Goal: Book appointment/travel/reservation

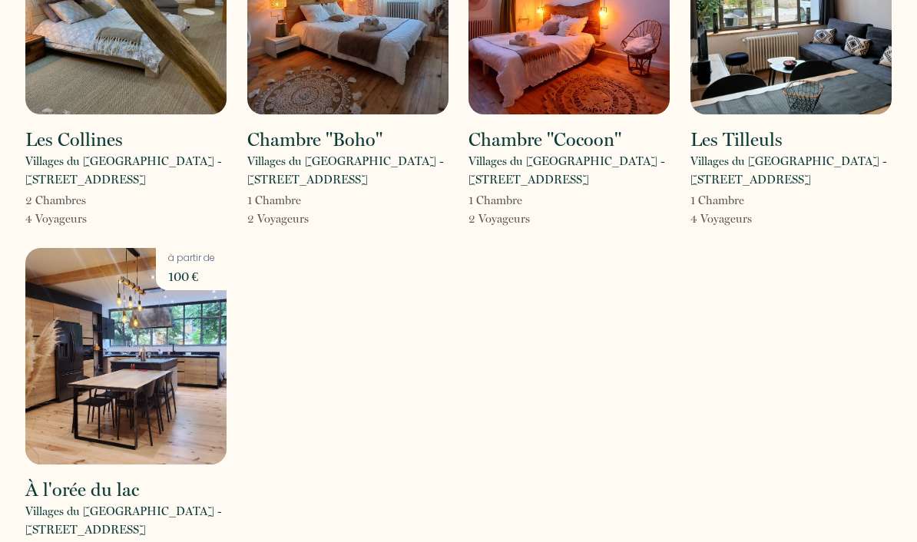
scroll to position [193, 0]
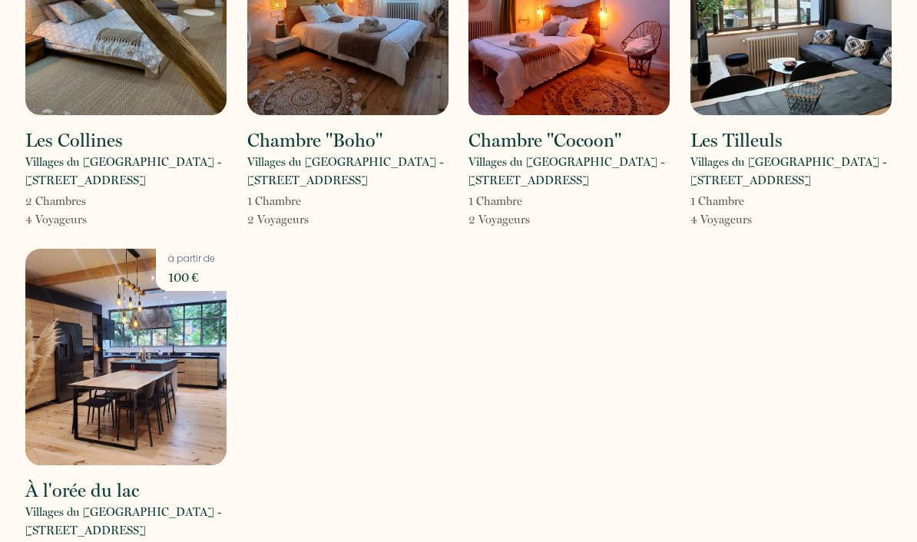
click at [127, 305] on img at bounding box center [125, 357] width 201 height 217
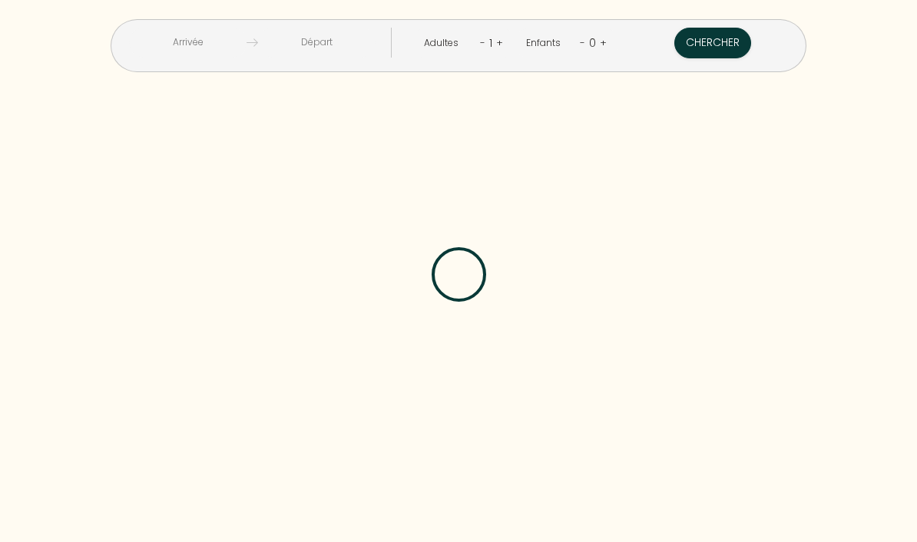
scroll to position [58, 0]
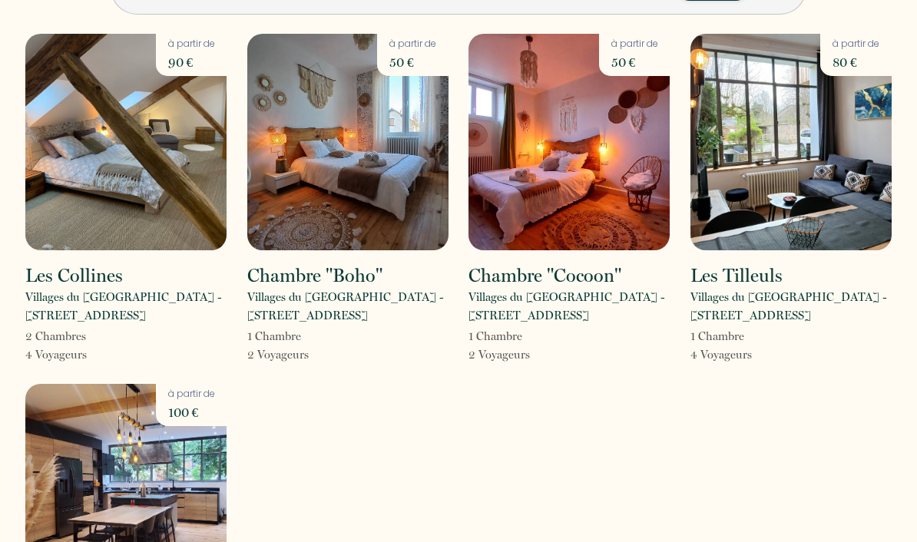
click at [118, 127] on img at bounding box center [125, 142] width 201 height 217
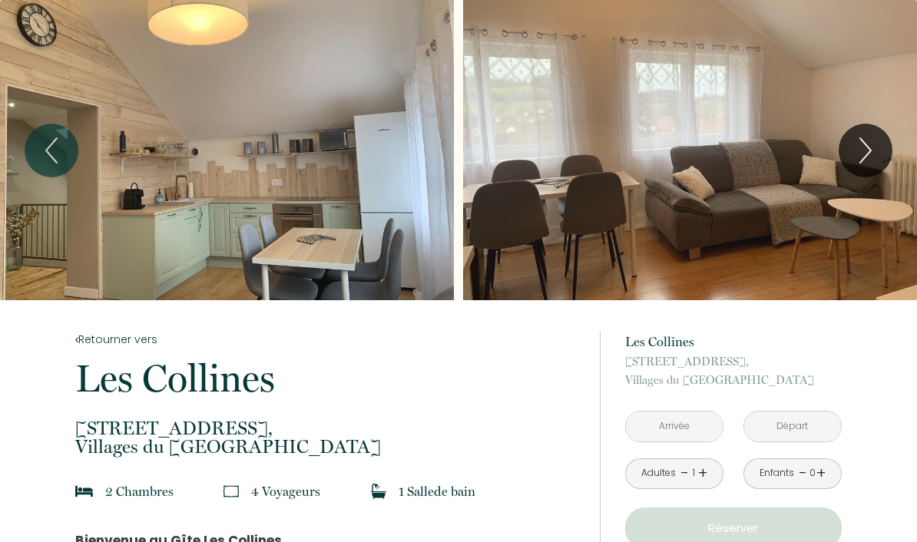
click at [859, 143] on icon "Next" at bounding box center [865, 150] width 32 height 46
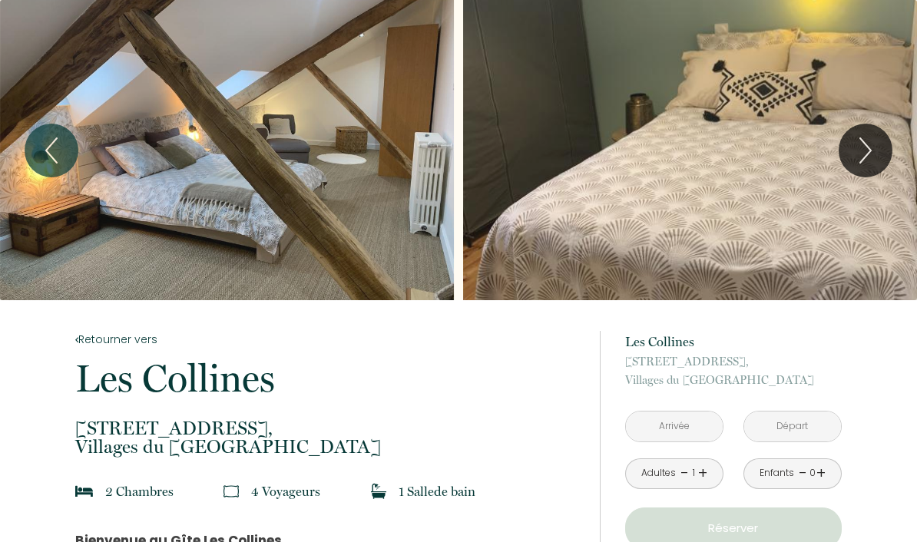
click at [861, 150] on icon "Next" at bounding box center [865, 150] width 32 height 46
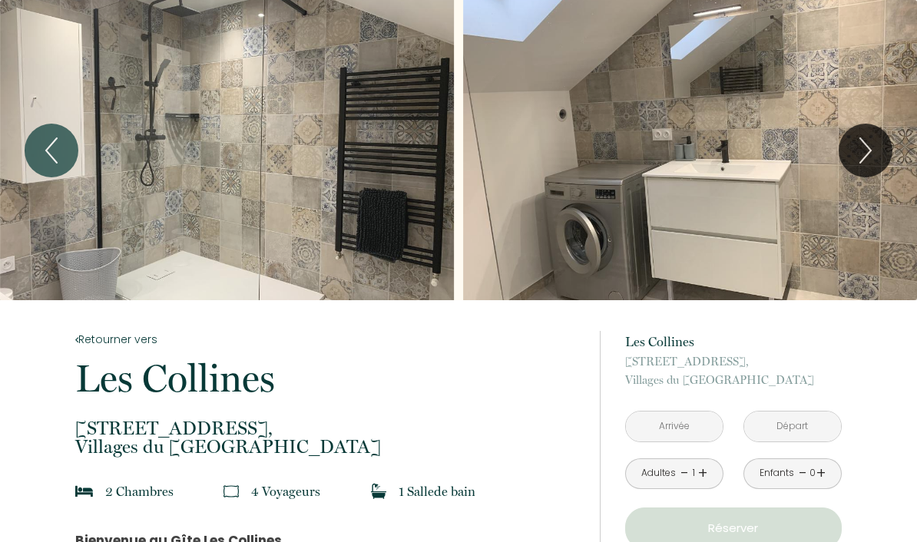
click at [862, 155] on icon "Next" at bounding box center [865, 150] width 32 height 46
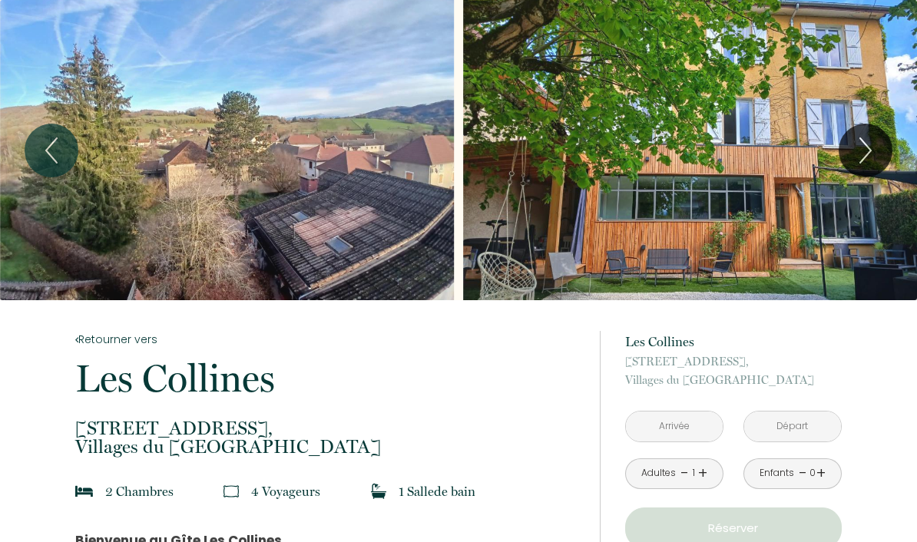
click at [864, 149] on icon "Next" at bounding box center [865, 150] width 32 height 46
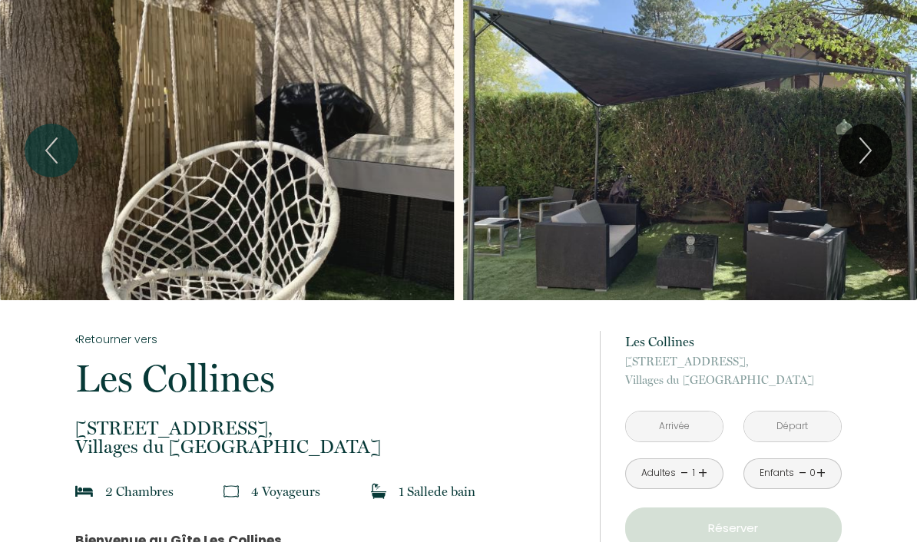
click at [866, 148] on icon "Next" at bounding box center [865, 150] width 32 height 46
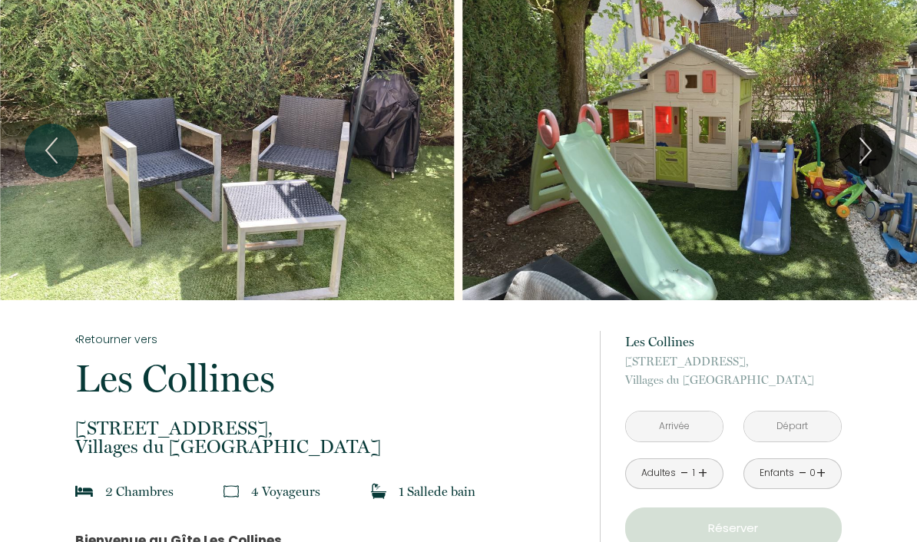
click at [48, 165] on icon "Previous" at bounding box center [51, 150] width 32 height 46
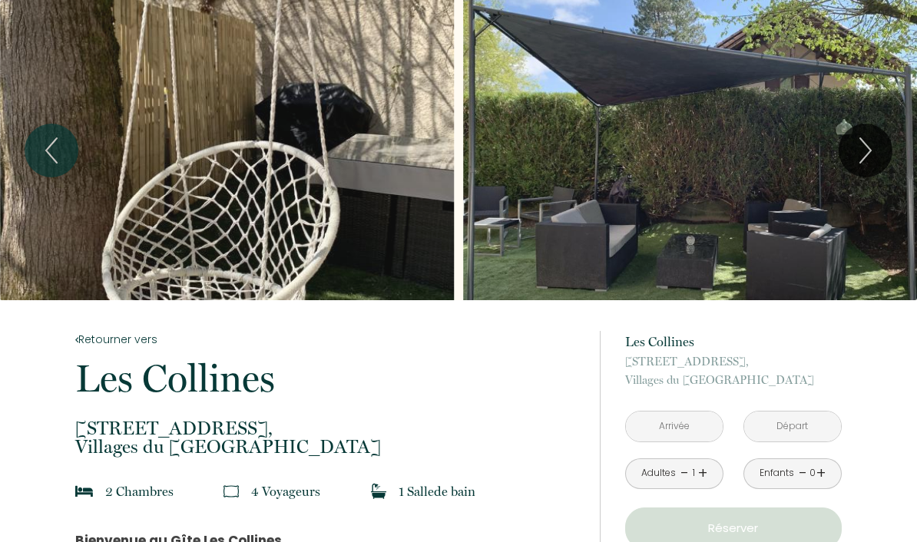
click at [862, 150] on icon "Next" at bounding box center [865, 150] width 32 height 46
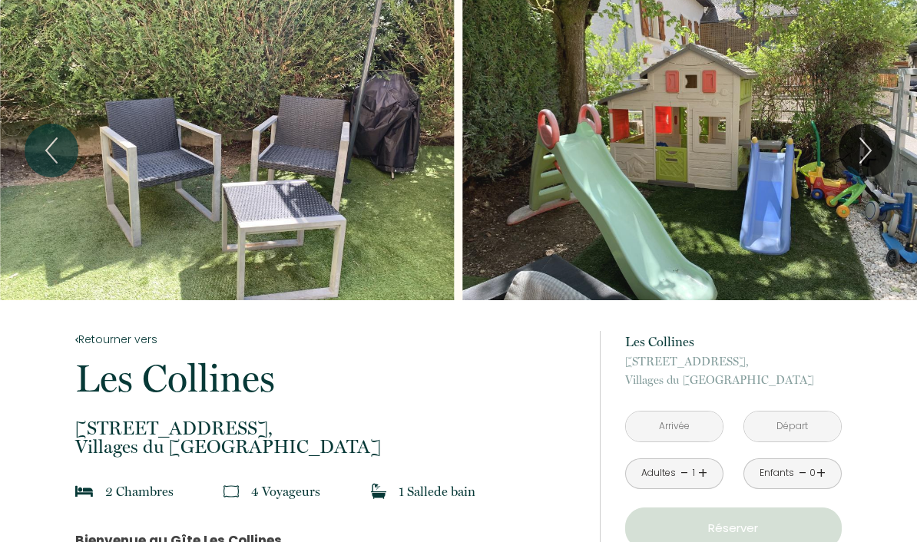
click at [864, 142] on icon "Next" at bounding box center [865, 150] width 11 height 25
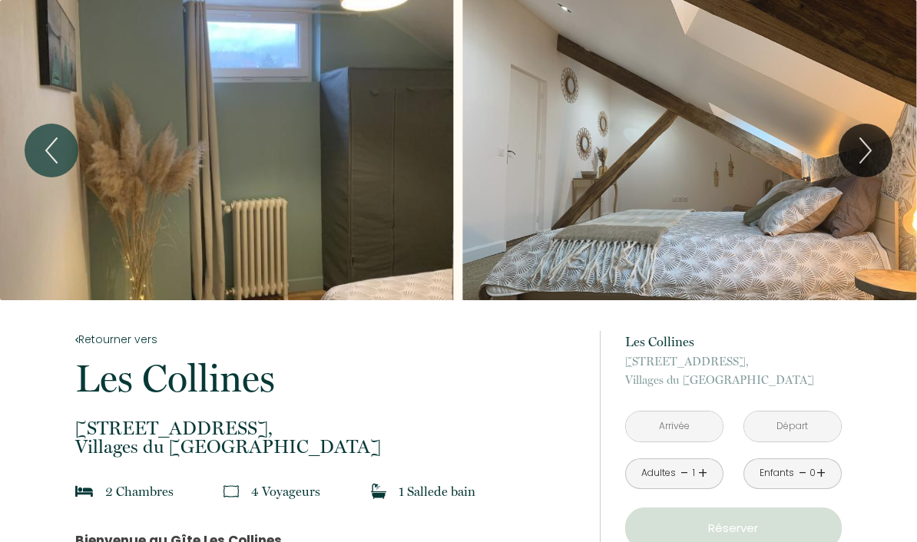
click at [865, 142] on icon "Next" at bounding box center [865, 150] width 11 height 25
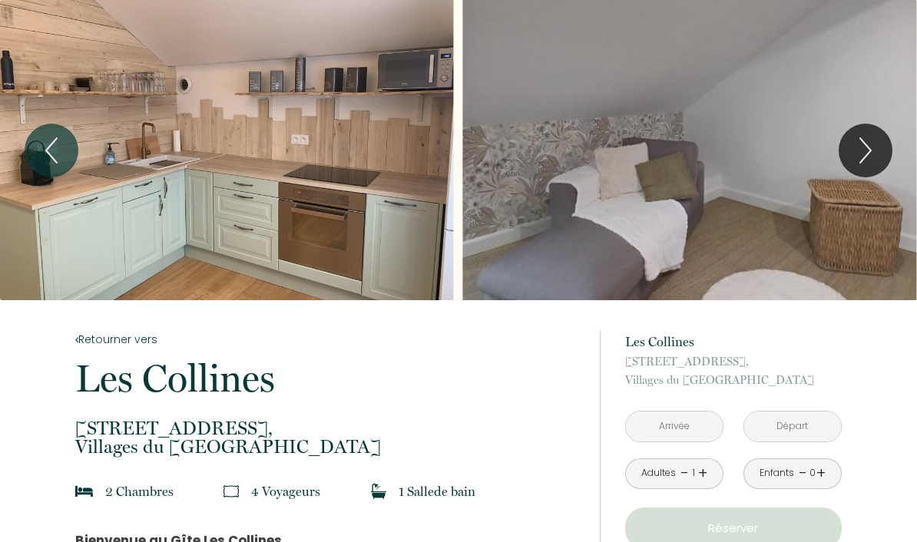
click at [862, 158] on icon "Next" at bounding box center [865, 150] width 32 height 46
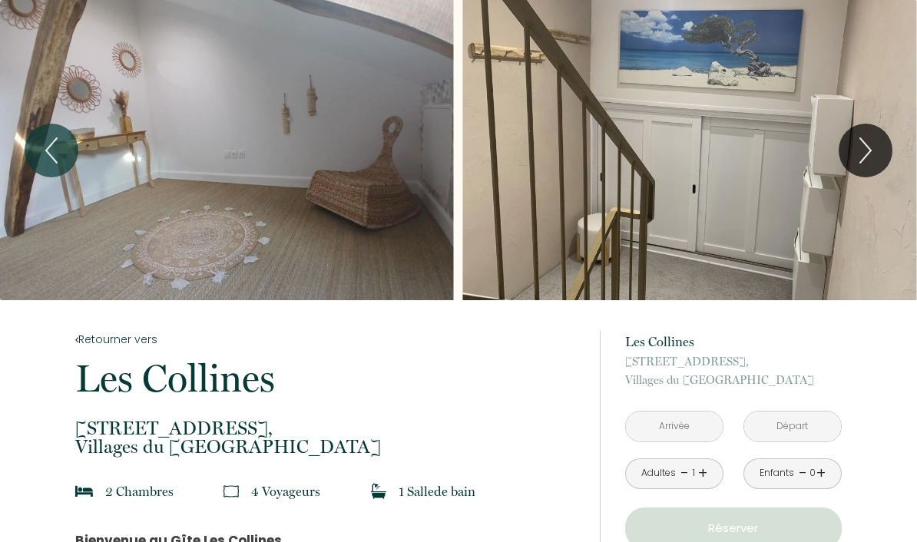
click at [863, 150] on icon "Next" at bounding box center [865, 150] width 32 height 46
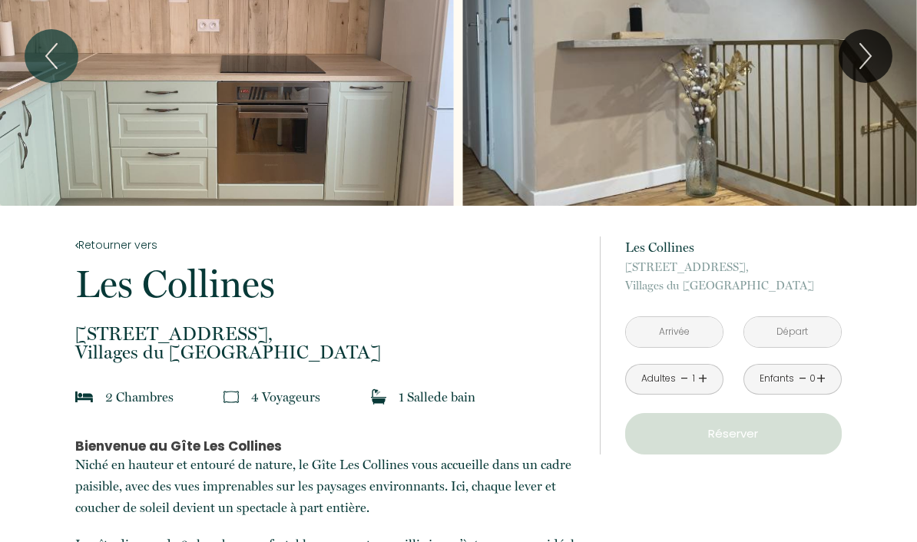
scroll to position [95, 0]
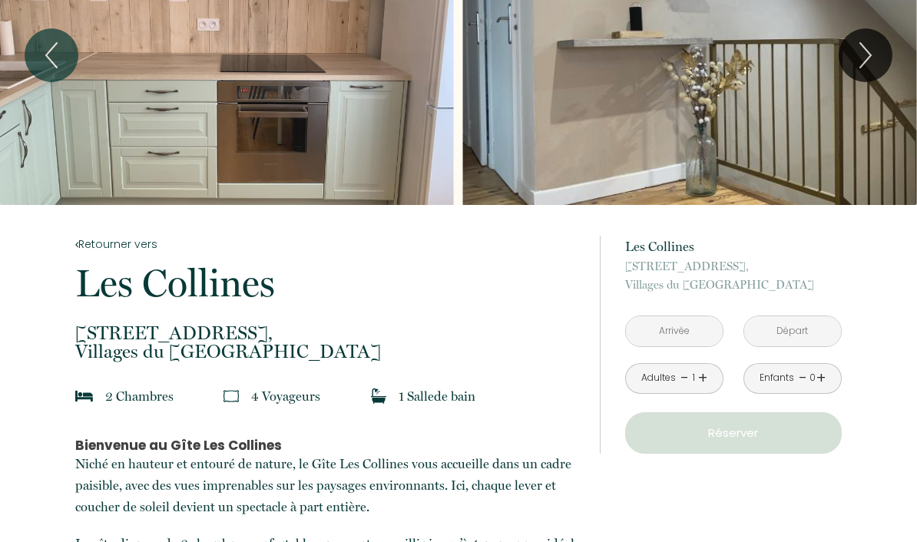
click at [823, 380] on link "+" at bounding box center [820, 378] width 9 height 24
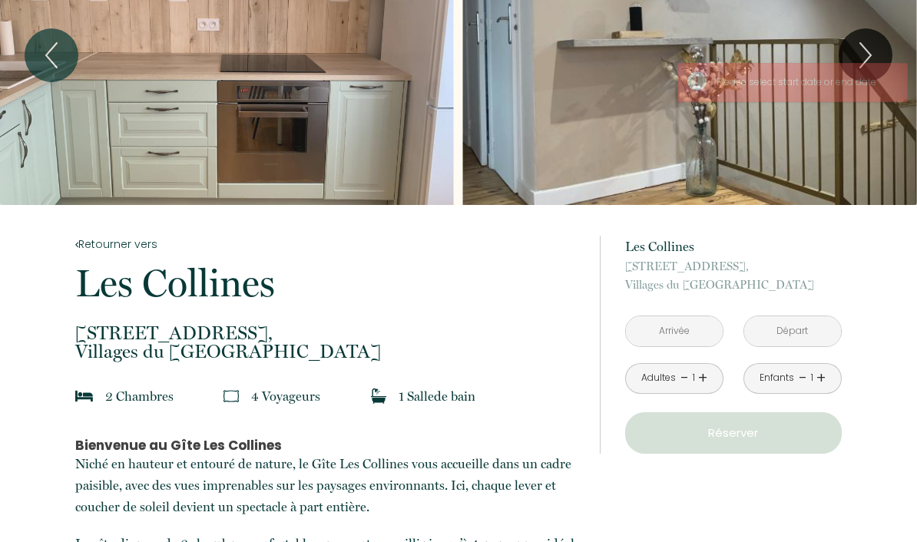
click at [822, 380] on link "+" at bounding box center [820, 378] width 9 height 24
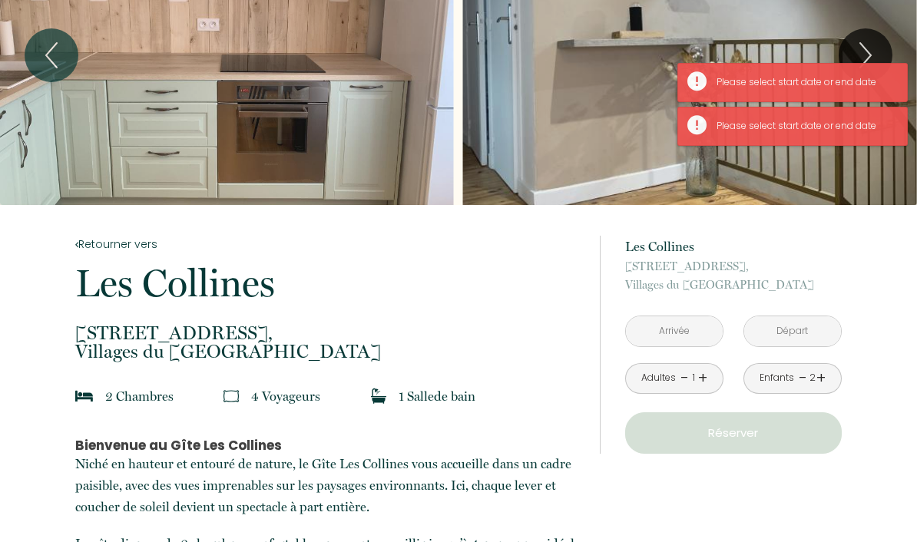
click at [662, 330] on input "text" at bounding box center [674, 331] width 97 height 30
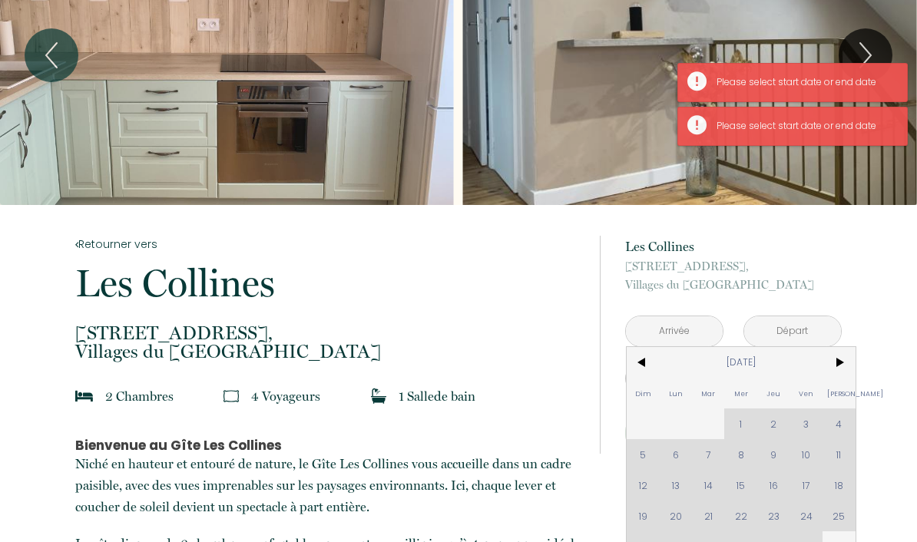
click at [803, 455] on div "Dim Lun Mar Mer Jeu Ven Sam 1 2 3 4 5 6 7 8 9 10 11 12 13 14 15 16 17 18 19 20 …" at bounding box center [741, 454] width 229 height 215
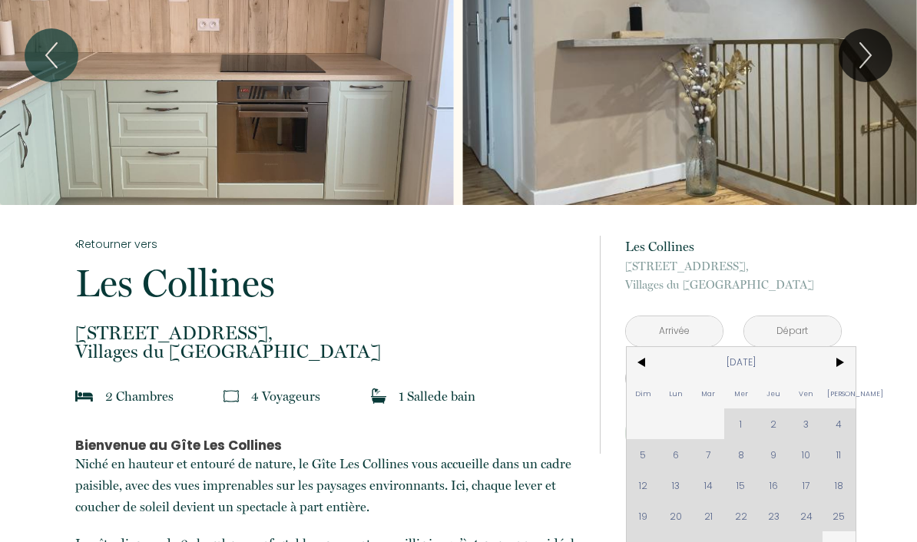
click at [844, 359] on span ">" at bounding box center [839, 362] width 33 height 31
click at [845, 353] on span ">" at bounding box center [839, 362] width 33 height 31
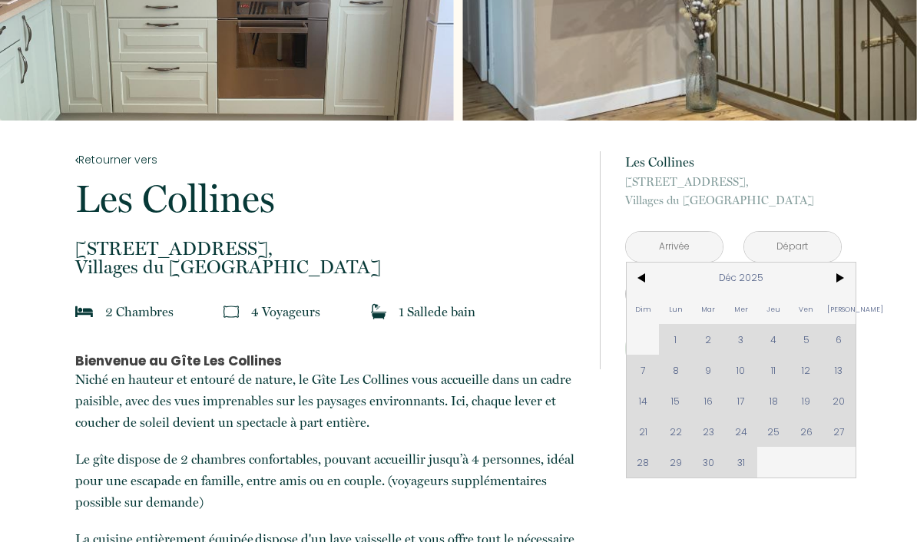
scroll to position [184, 0]
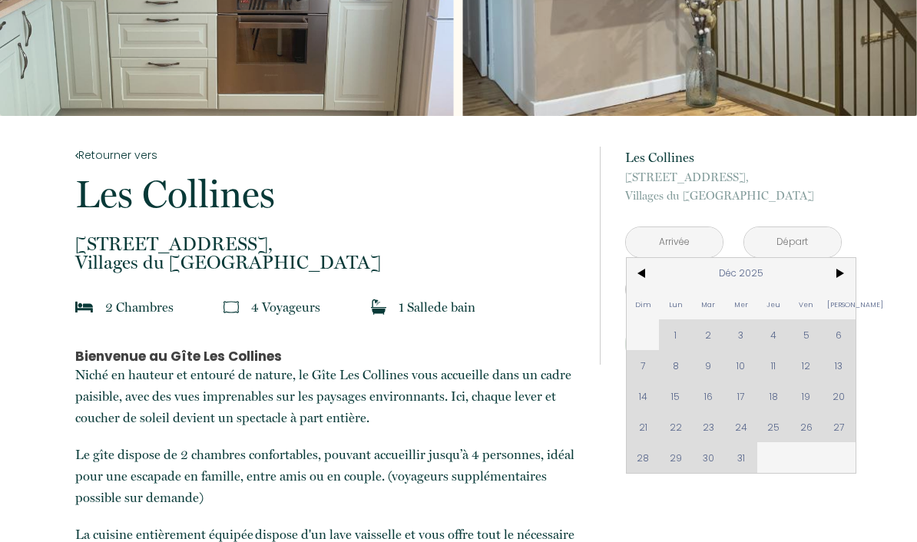
click at [842, 280] on span ">" at bounding box center [839, 273] width 33 height 31
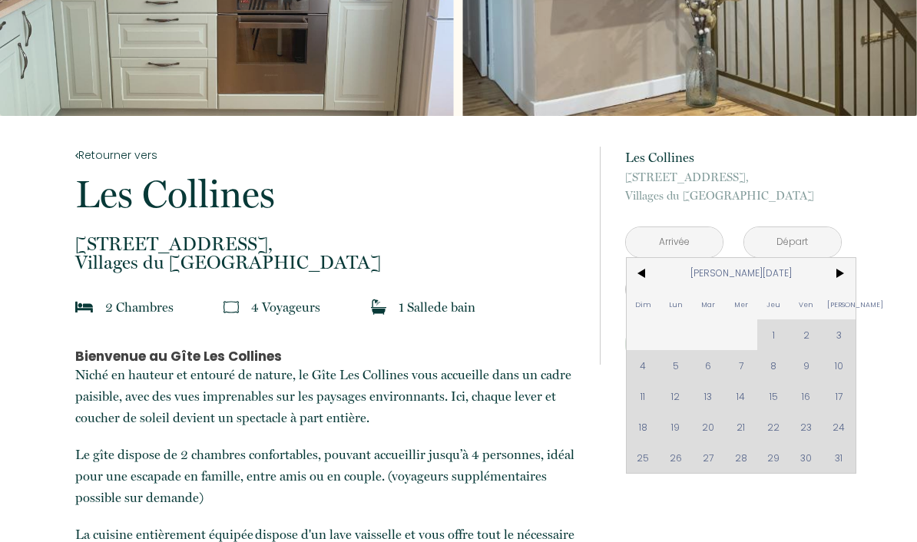
click at [845, 266] on span ">" at bounding box center [839, 273] width 33 height 31
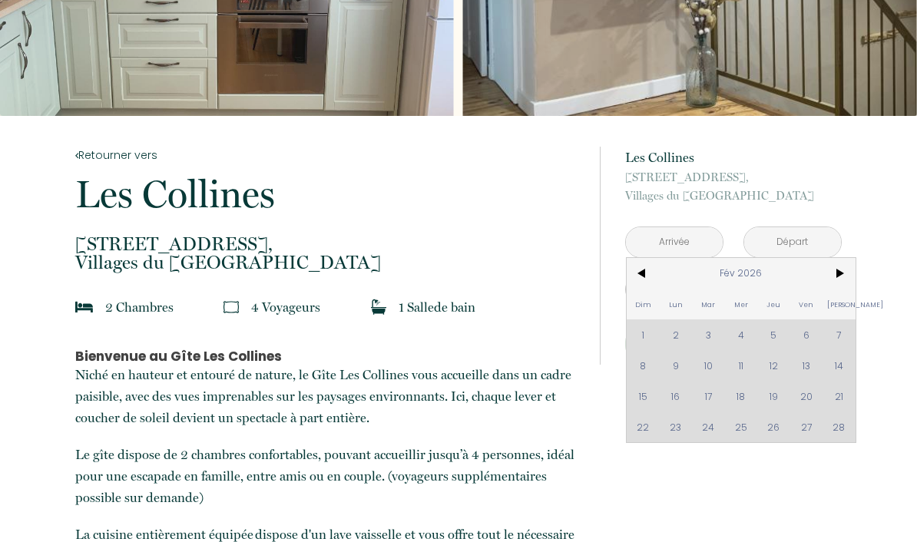
click at [641, 274] on span "<" at bounding box center [643, 273] width 33 height 31
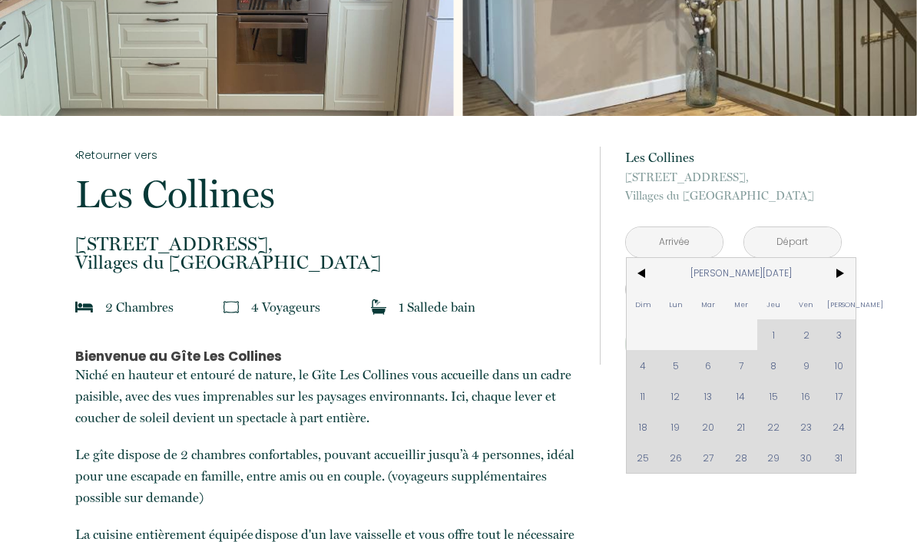
click at [641, 274] on span "<" at bounding box center [643, 273] width 33 height 31
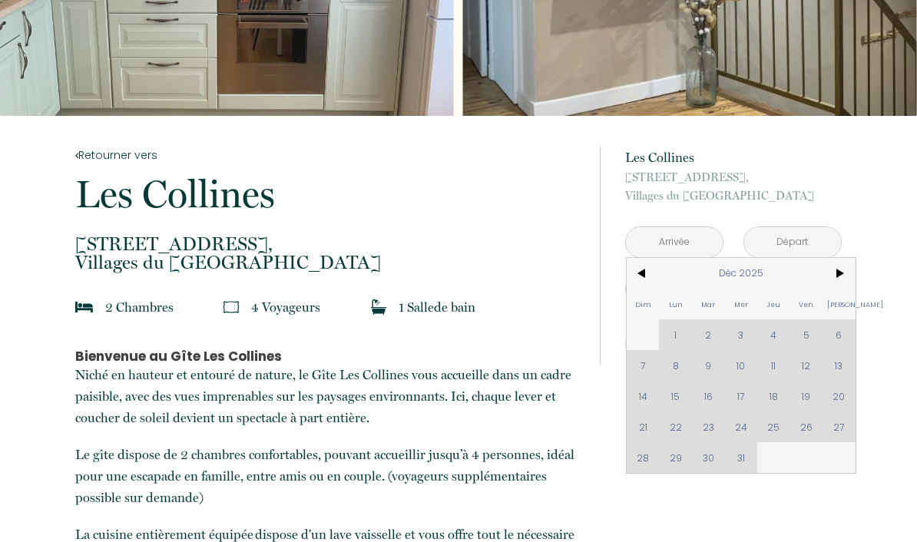
click at [643, 276] on span "<" at bounding box center [643, 273] width 33 height 31
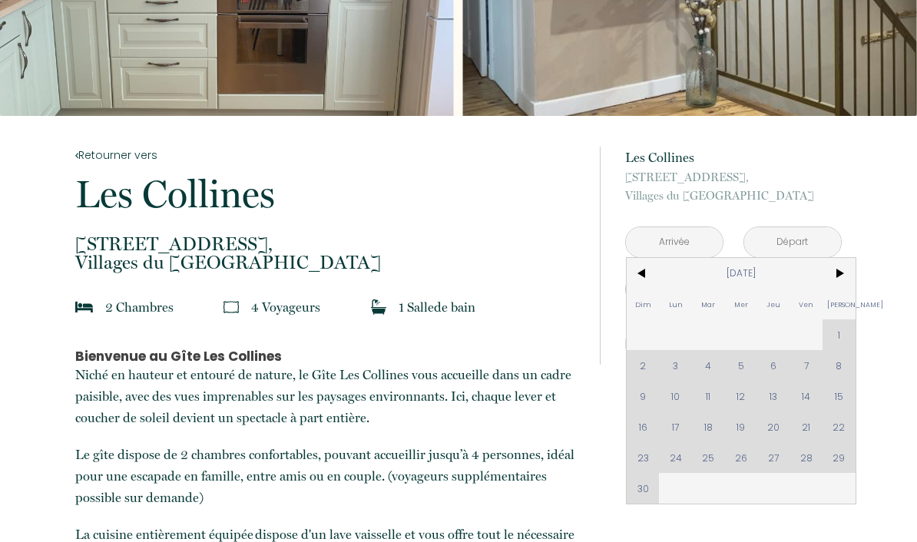
click at [644, 279] on span "<" at bounding box center [643, 273] width 33 height 31
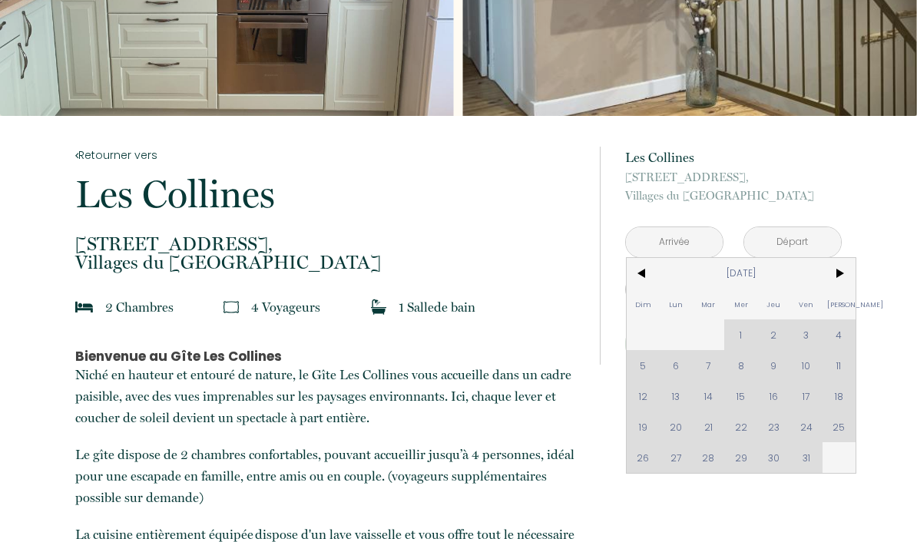
click at [644, 279] on span "<" at bounding box center [643, 273] width 33 height 31
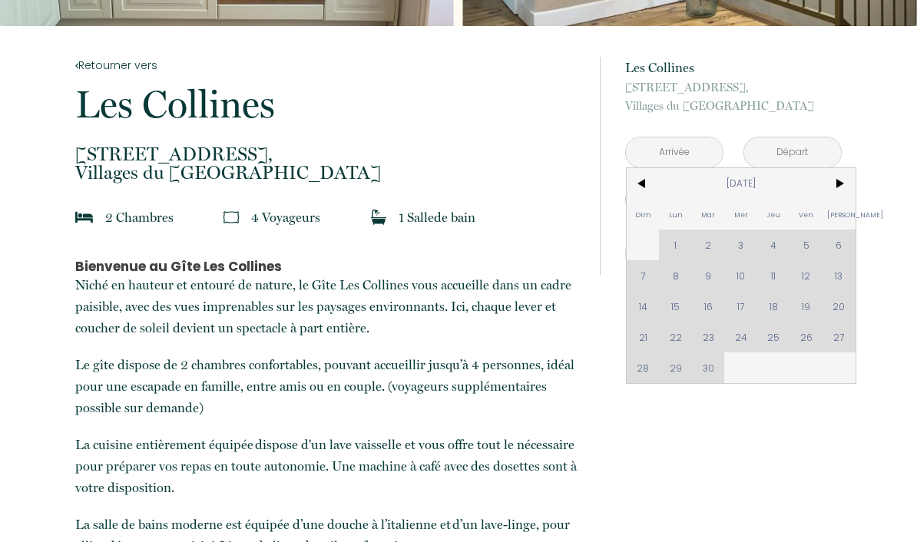
scroll to position [273, 0]
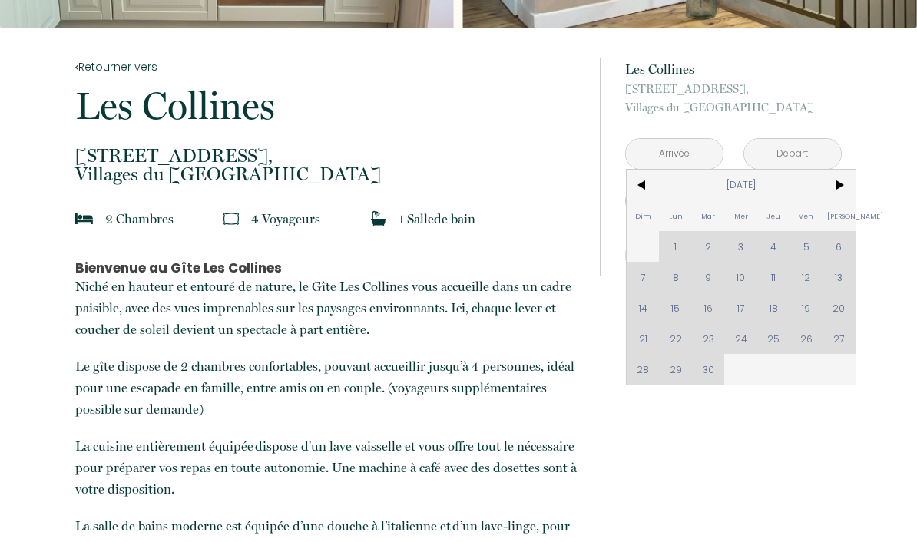
click at [733, 186] on span "[DATE]" at bounding box center [741, 185] width 164 height 31
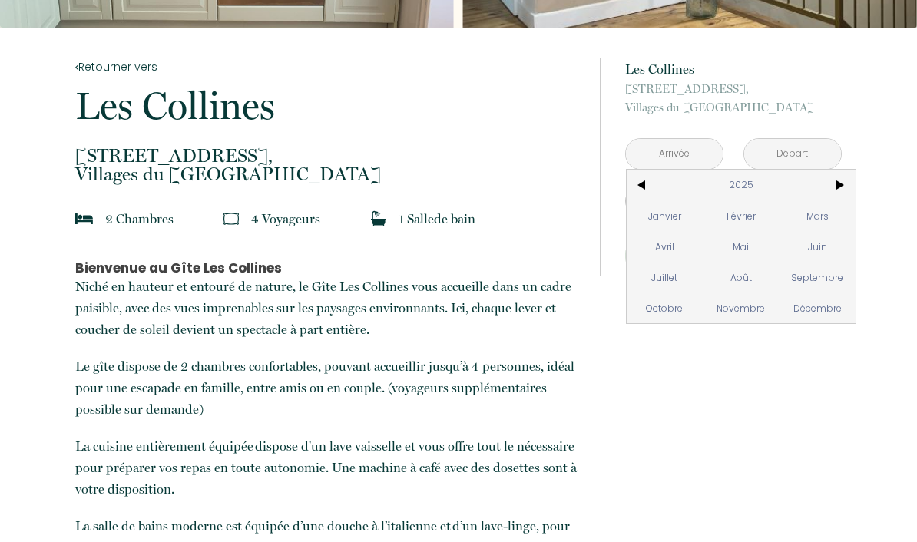
click at [802, 317] on span "Décembre" at bounding box center [817, 308] width 76 height 31
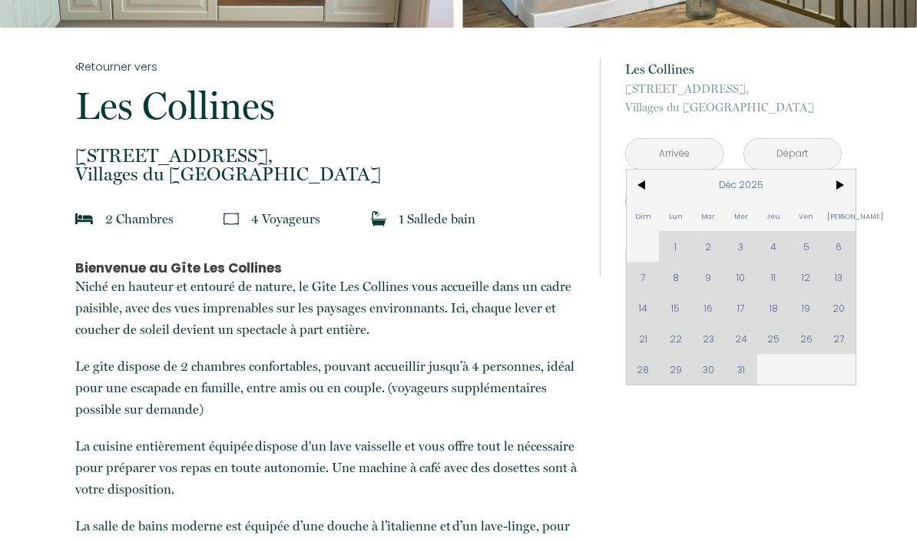
click at [729, 193] on span "Déc 2025" at bounding box center [741, 185] width 164 height 31
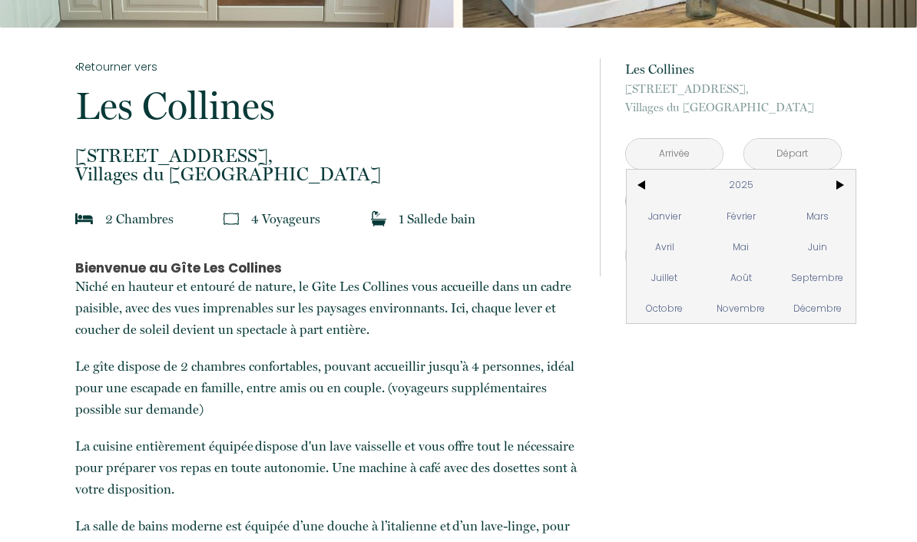
click at [849, 194] on span ">" at bounding box center [839, 185] width 33 height 31
click at [847, 183] on span ">" at bounding box center [839, 185] width 33 height 31
click at [737, 277] on span "Août" at bounding box center [741, 277] width 76 height 31
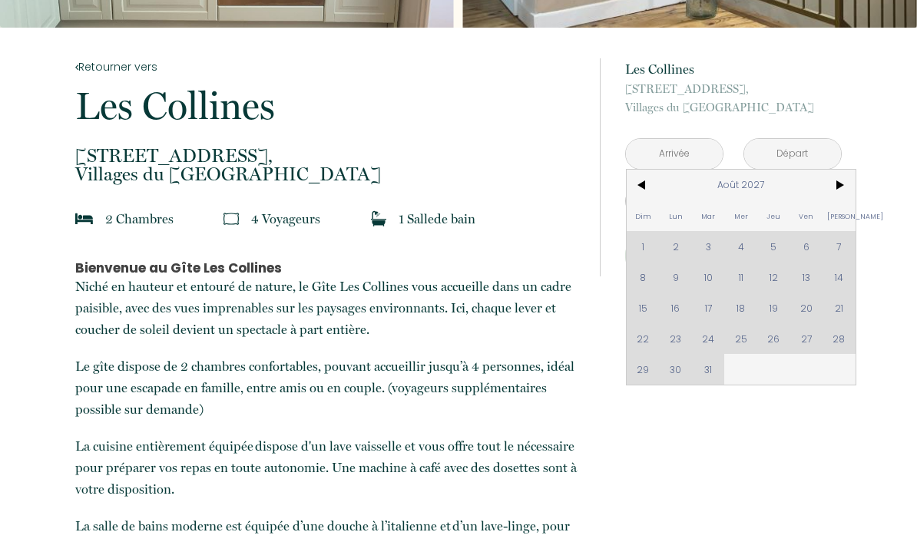
click at [737, 283] on div "Dim Lun Mar Mer Jeu Ven Sam 1 2 3 4 5 6 7 8 9 10 11 12 13 14 15 16 17 18 19 20 …" at bounding box center [741, 277] width 229 height 215
click at [738, 282] on div "Dim Lun Mar Mer Jeu Ven Sam 1 2 3 4 5 6 7 8 9 10 11 12 13 14 15 16 17 18 19 20 …" at bounding box center [741, 277] width 229 height 215
click at [787, 283] on div "Dim Lun Mar Mer Jeu Ven Sam 1 2 3 4 5 6 7 8 9 10 11 12 13 14 15 16 17 18 19 20 …" at bounding box center [741, 277] width 229 height 215
click at [787, 266] on div "Dim Lun Mar Mer Jeu Ven Sam 1 2 3 4 5 6 7 8 9 10 11 12 13 14 15 16 17 18 19 20 …" at bounding box center [741, 277] width 229 height 215
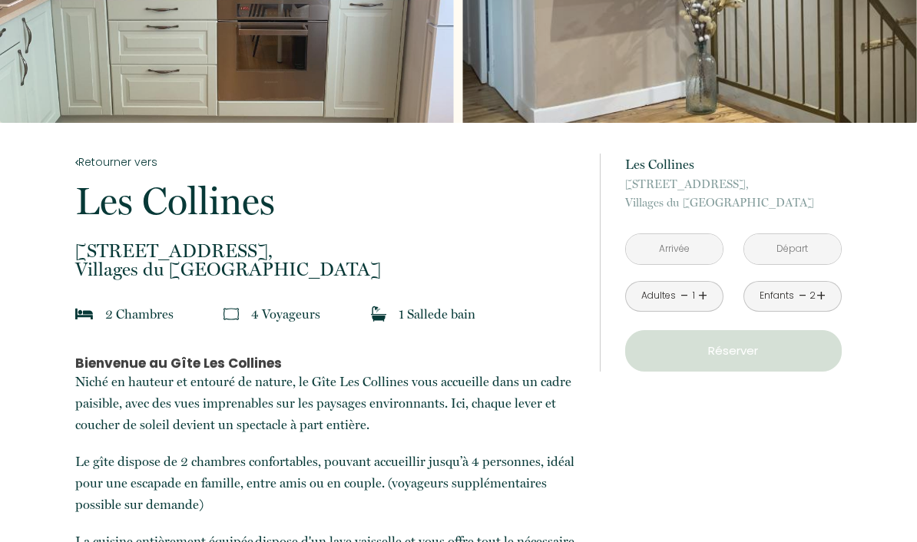
scroll to position [0, 0]
